Goal: Transaction & Acquisition: Purchase product/service

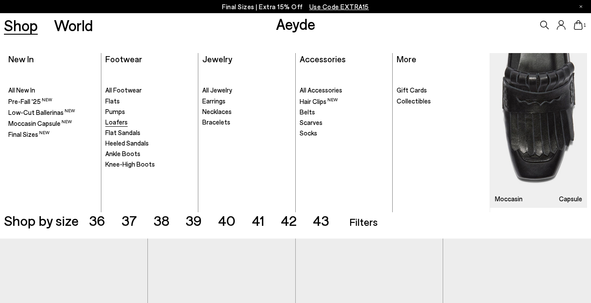
click at [115, 121] on span "Loafers" at bounding box center [116, 122] width 22 height 8
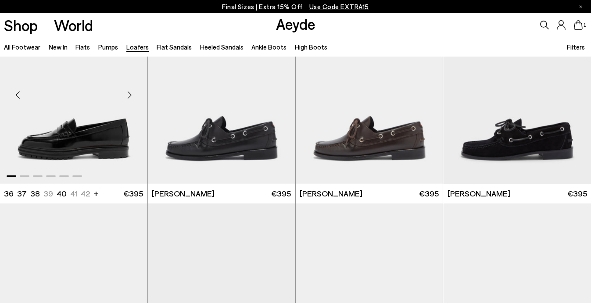
scroll to position [674, 0]
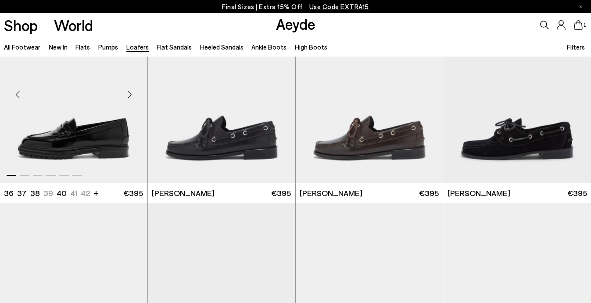
click at [83, 119] on img "1 / 6" at bounding box center [74, 90] width 148 height 185
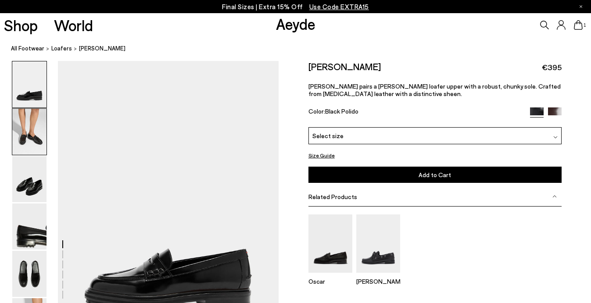
click at [33, 132] on img at bounding box center [29, 132] width 34 height 46
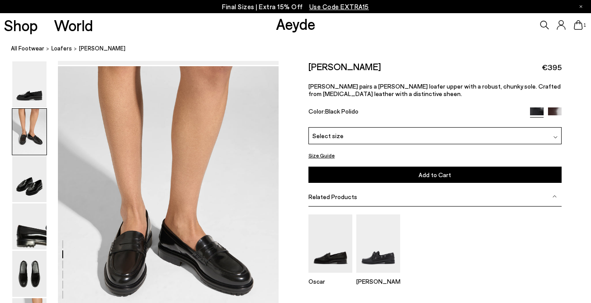
scroll to position [297, 0]
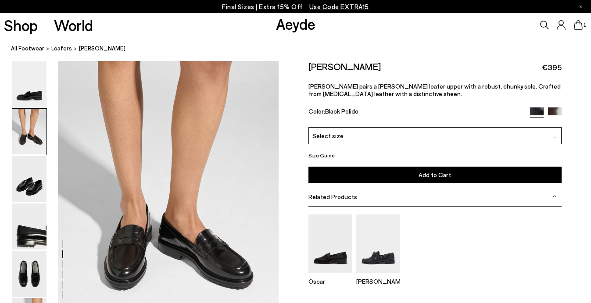
click at [38, 267] on img at bounding box center [29, 274] width 34 height 46
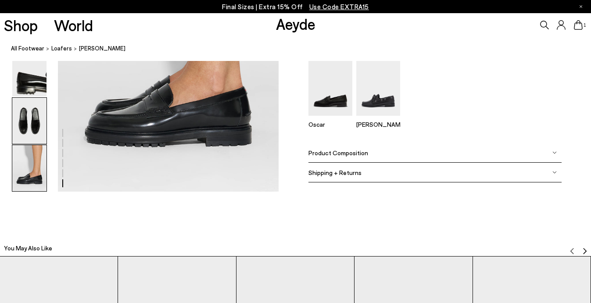
scroll to position [1643, 0]
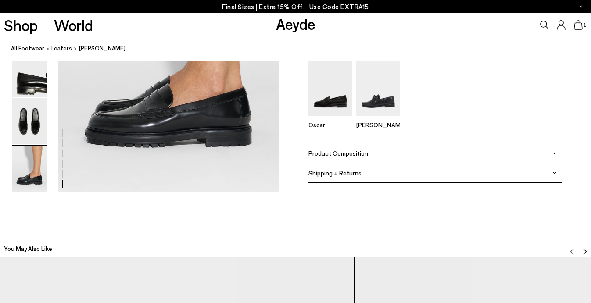
click at [299, 143] on div "Size Guide Shoes Belt Our shoes come in European sizing. The easiest way to mea…" at bounding box center [435, 48] width 313 height 288
click at [32, 113] on img at bounding box center [29, 121] width 34 height 46
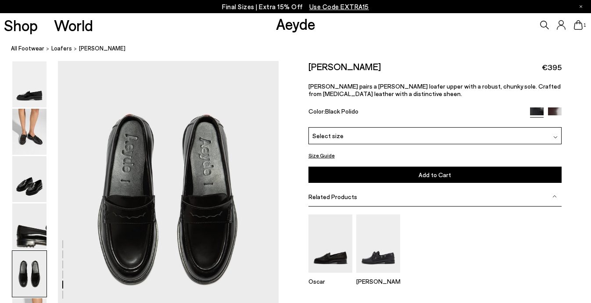
scroll to position [1185, 0]
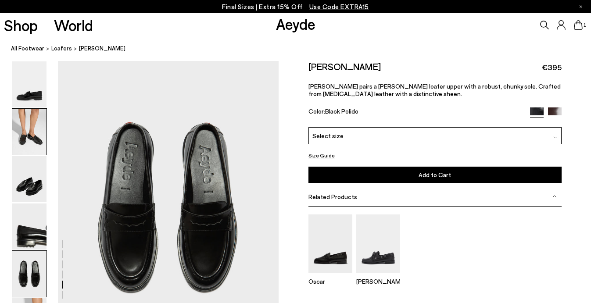
click at [34, 144] on img at bounding box center [29, 132] width 34 height 46
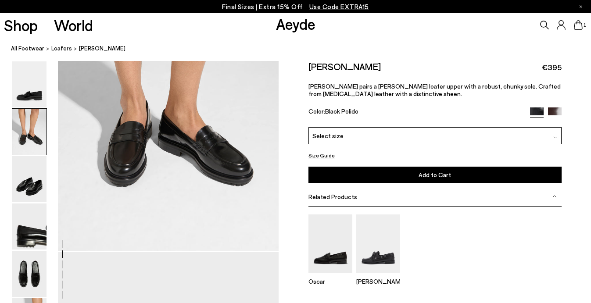
scroll to position [297, 0]
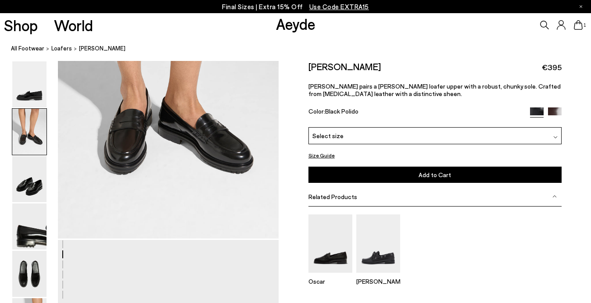
scroll to position [427, 0]
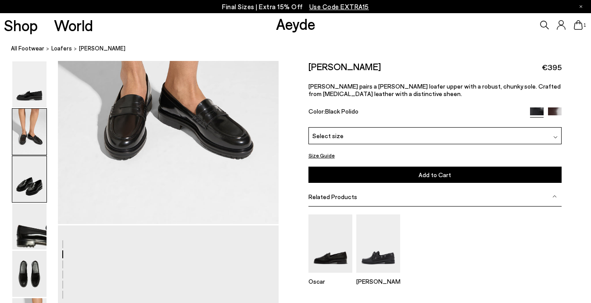
click at [36, 184] on img at bounding box center [29, 179] width 34 height 46
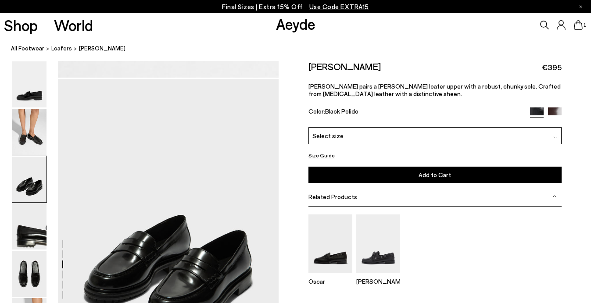
scroll to position [593, 0]
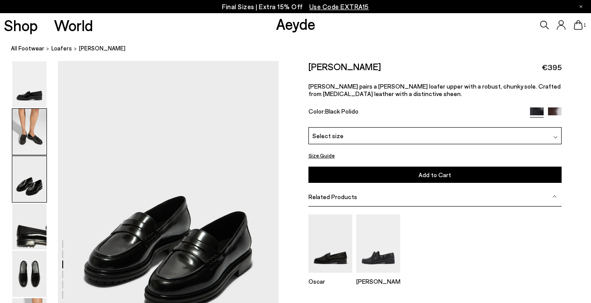
click at [27, 117] on img at bounding box center [29, 132] width 34 height 46
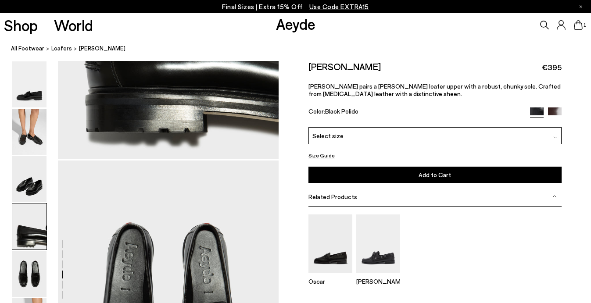
scroll to position [1085, 0]
